Goal: Use online tool/utility: Utilize a website feature to perform a specific function

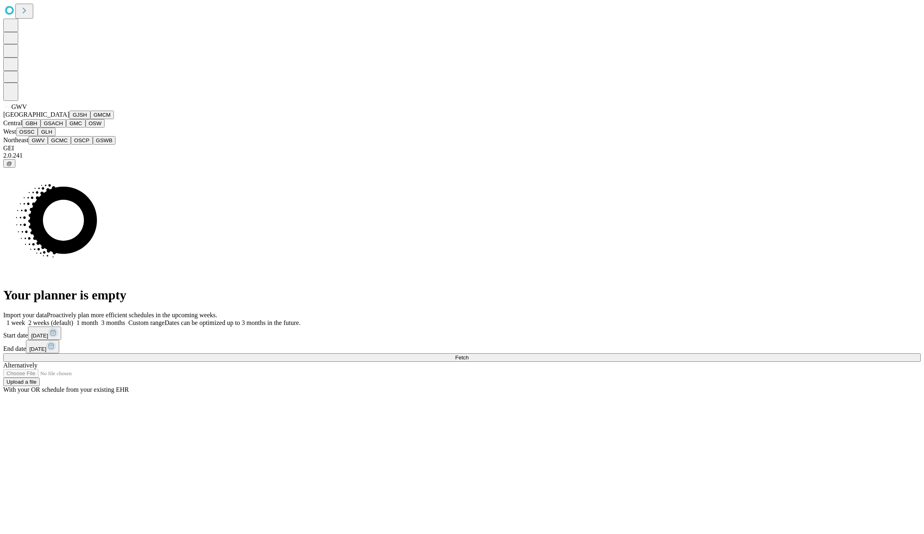
click at [40, 136] on button "GLH" at bounding box center [46, 132] width 17 height 9
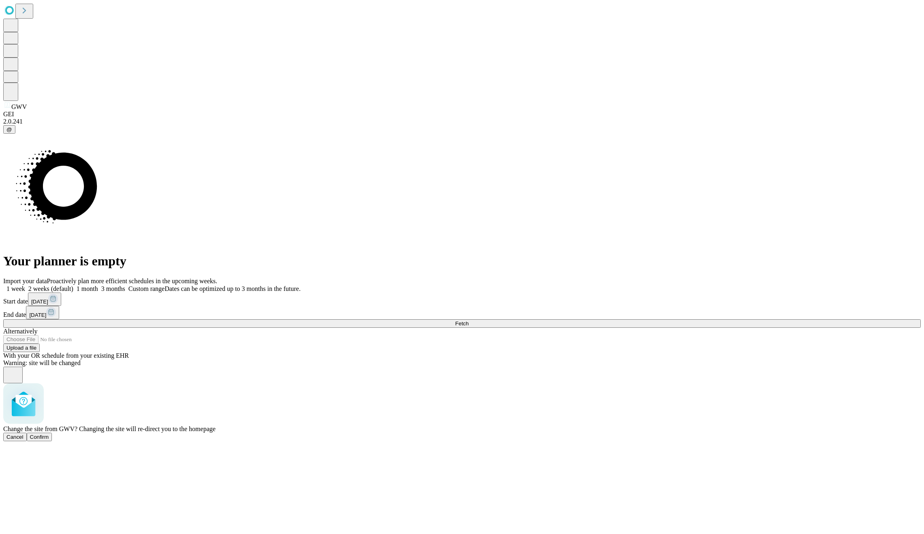
click at [49, 434] on span "Confirm" at bounding box center [39, 437] width 19 height 6
click at [682, 328] on button "Fetch" at bounding box center [462, 323] width 918 height 9
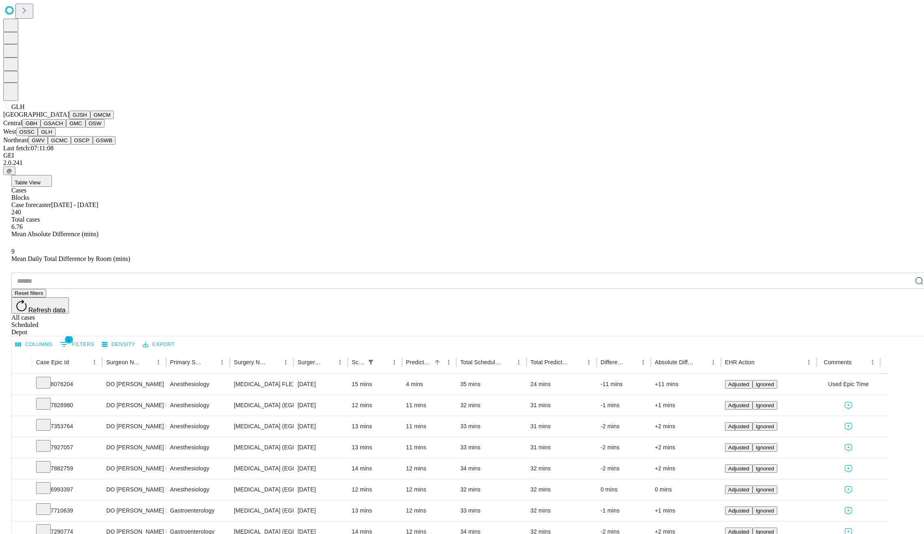
scroll to position [101, 0]
